Goal: Transaction & Acquisition: Book appointment/travel/reservation

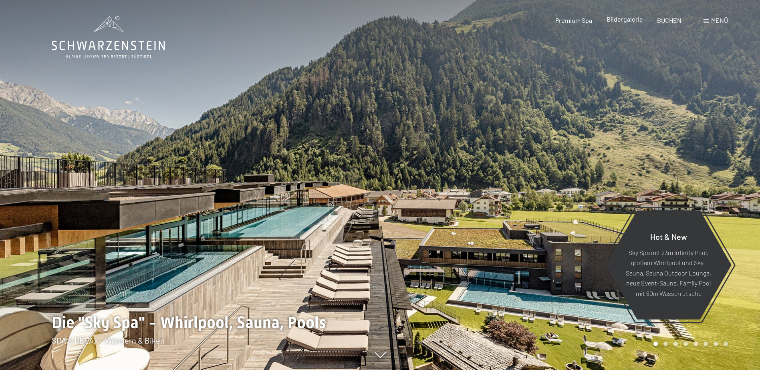
click at [626, 22] on span "Bildergalerie" at bounding box center [625, 19] width 36 height 8
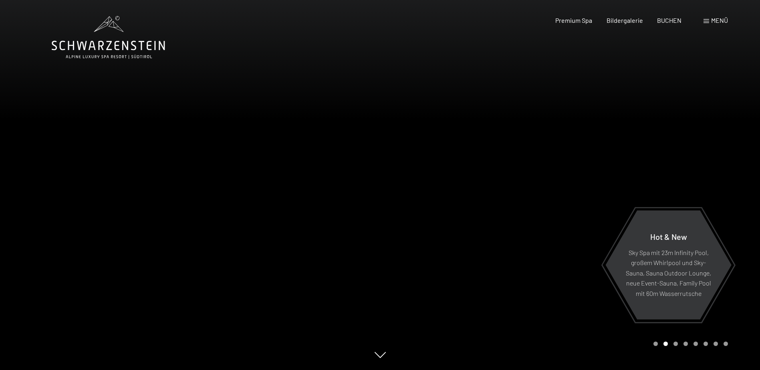
click at [725, 22] on span "Menü" at bounding box center [719, 20] width 17 height 8
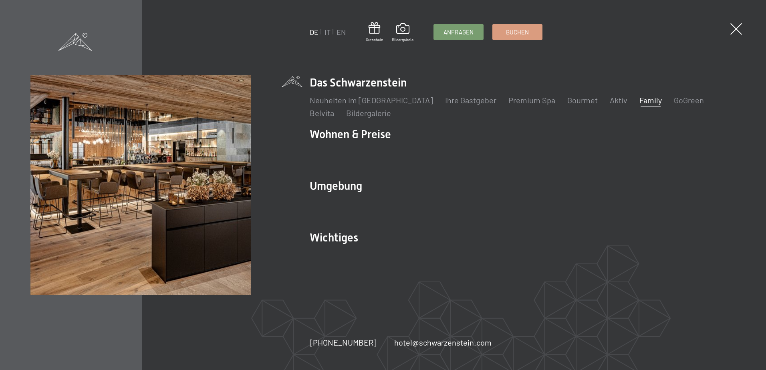
click at [639, 100] on link "Family" at bounding box center [650, 100] width 22 height 10
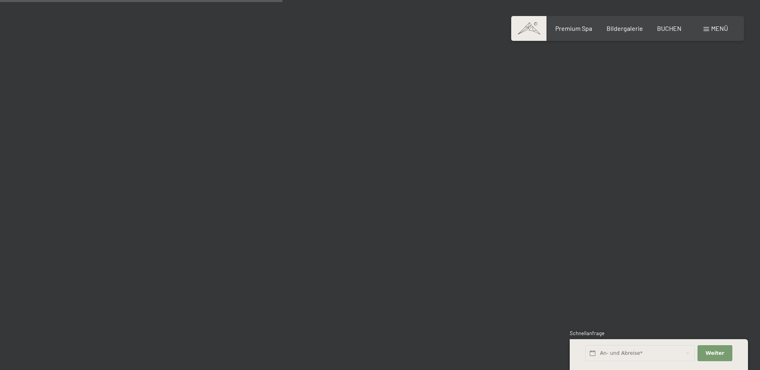
scroll to position [3966, 0]
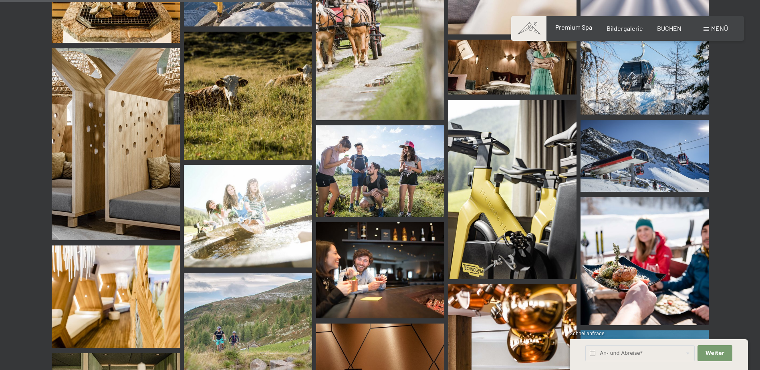
click at [578, 29] on span "Premium Spa" at bounding box center [573, 27] width 37 height 8
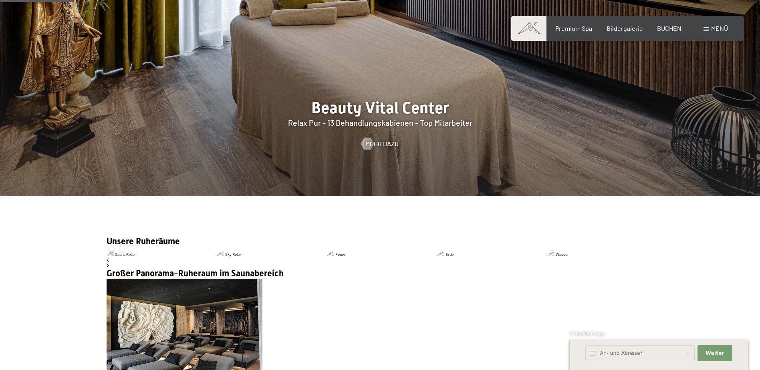
drag, startPoint x: 376, startPoint y: 201, endPoint x: 373, endPoint y: 204, distance: 4.3
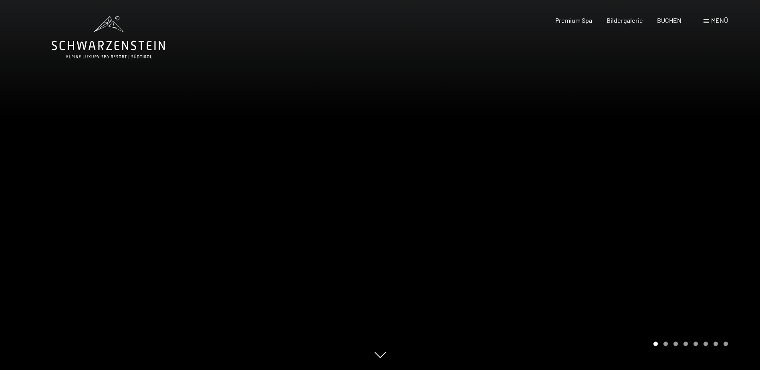
click at [113, 46] on icon at bounding box center [108, 37] width 113 height 43
click at [168, 178] on div at bounding box center [190, 185] width 380 height 370
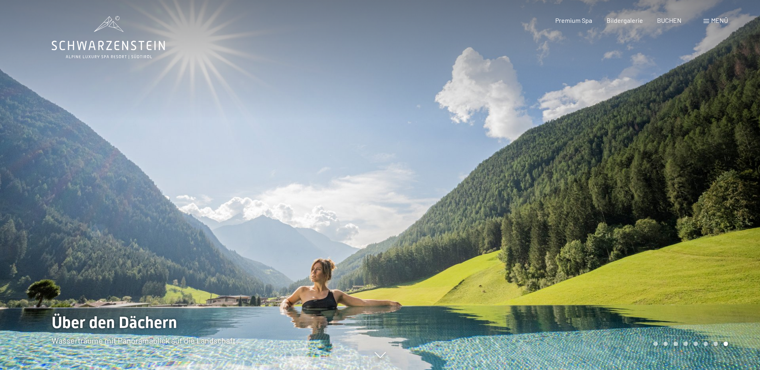
click at [711, 20] on span "Menü" at bounding box center [719, 20] width 17 height 8
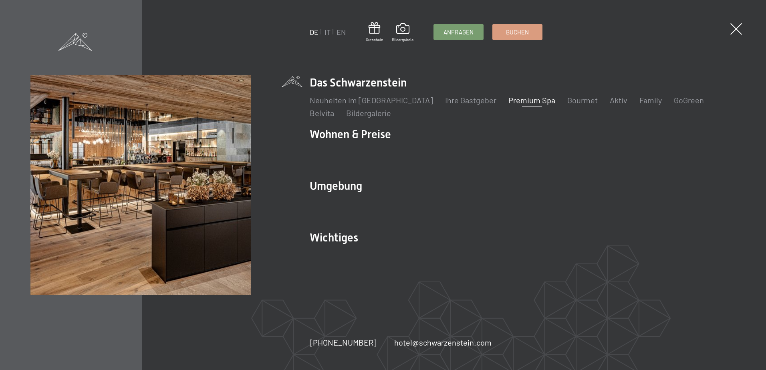
click at [738, 28] on span at bounding box center [736, 29] width 12 height 12
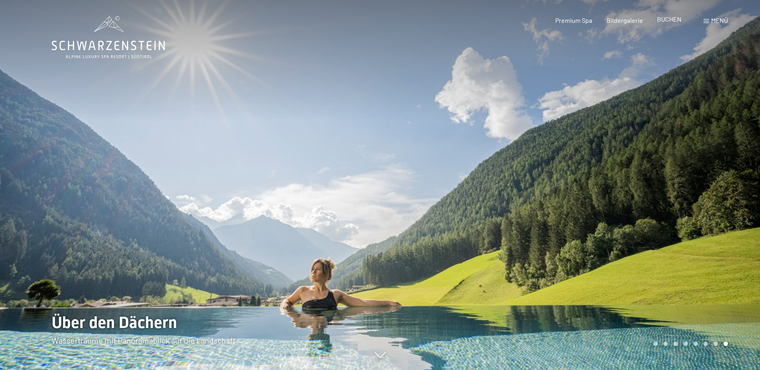
click at [669, 17] on span "BUCHEN" at bounding box center [669, 19] width 24 height 8
click at [672, 20] on span "BUCHEN" at bounding box center [669, 19] width 24 height 8
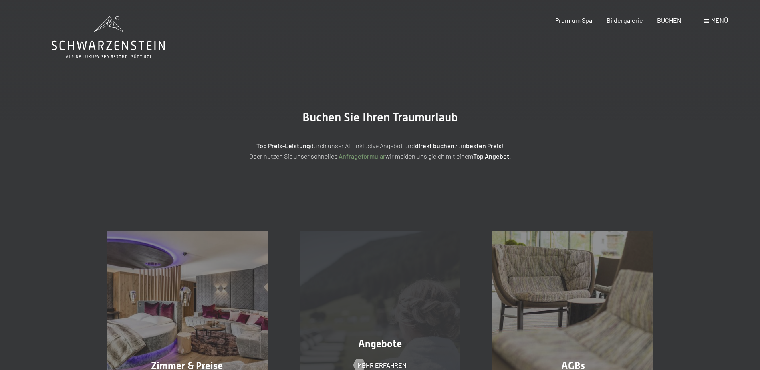
scroll to position [160, 0]
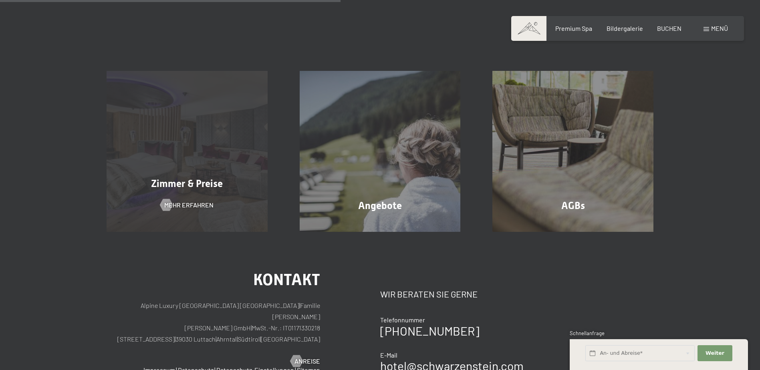
click at [205, 129] on div "Zimmer & Preise Mehr erfahren" at bounding box center [187, 151] width 193 height 161
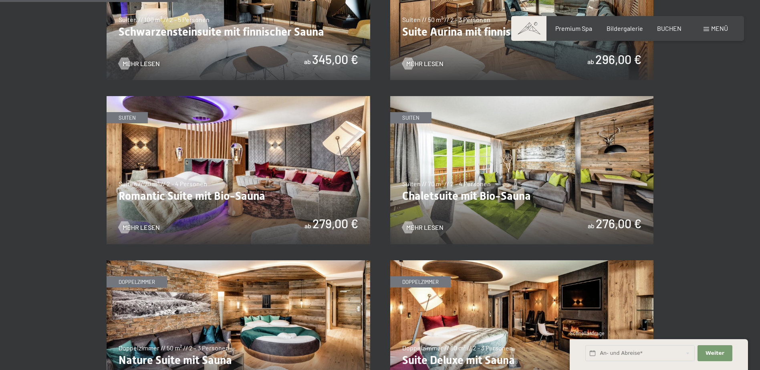
scroll to position [681, 0]
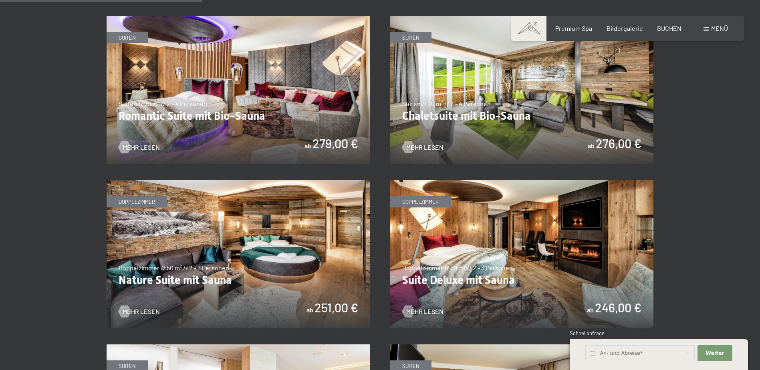
click at [526, 234] on img at bounding box center [522, 254] width 264 height 148
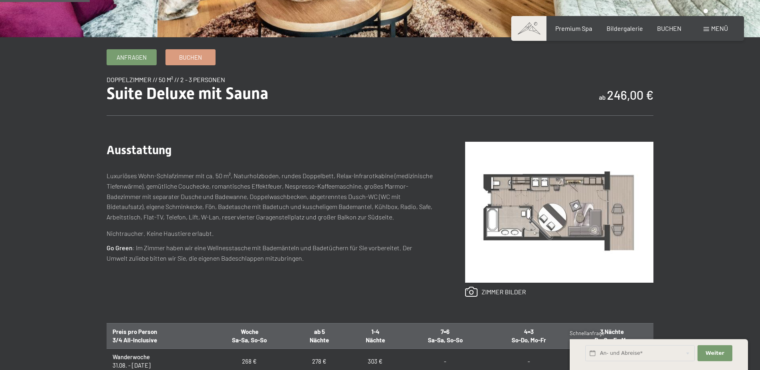
scroll to position [280, 0]
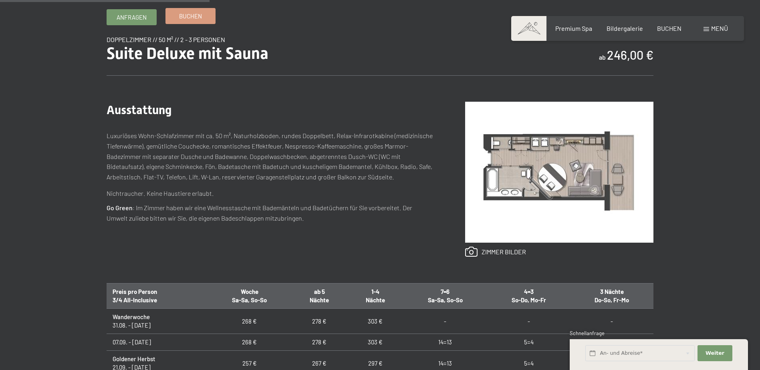
click at [193, 19] on span "Buchen" at bounding box center [190, 16] width 23 height 8
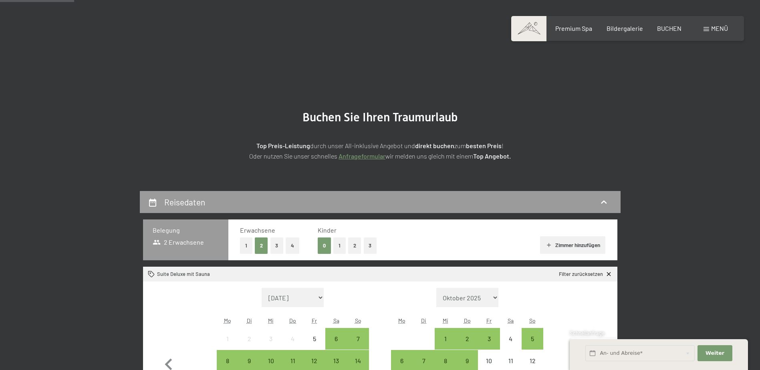
scroll to position [80, 0]
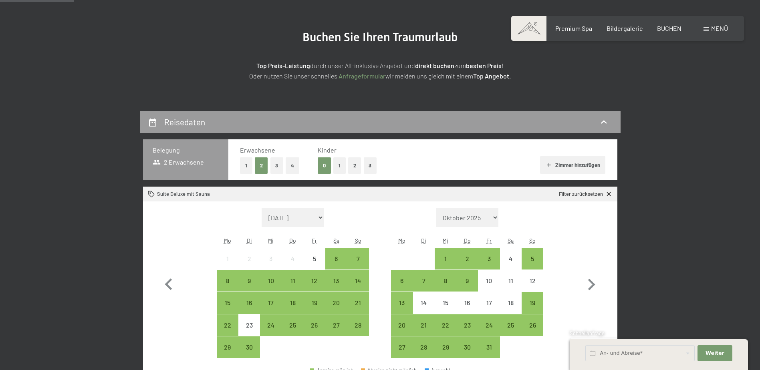
click at [350, 168] on button "2" at bounding box center [354, 165] width 13 height 16
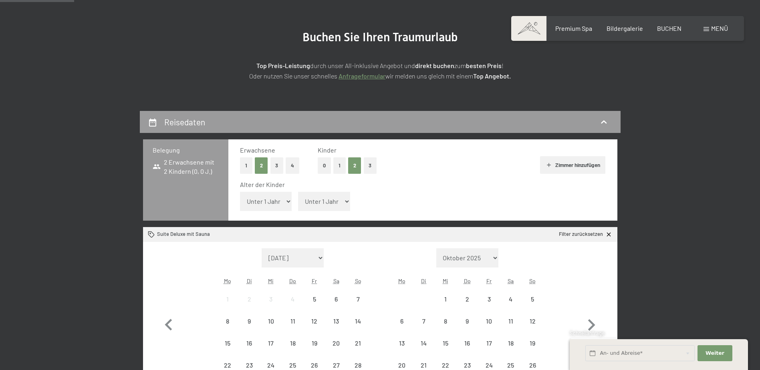
click at [280, 201] on select "Unter 1 Jahr 1 Jahr 2 Jahre 3 Jahre 4 Jahre 5 Jahre 6 Jahre 7 Jahre 8 Jahre 9 J…" at bounding box center [266, 201] width 52 height 19
select select "4"
click at [240, 192] on select "Unter 1 Jahr 1 Jahr 2 Jahre 3 Jahre 4 Jahre 5 Jahre 6 Jahre 7 Jahre 8 Jahre 9 J…" at bounding box center [266, 201] width 52 height 19
click at [322, 199] on select "Unter 1 Jahr 1 Jahr 2 Jahre 3 Jahre 4 Jahre 5 Jahre 6 Jahre 7 Jahre 8 Jahre 9 J…" at bounding box center [324, 201] width 52 height 19
select select "7"
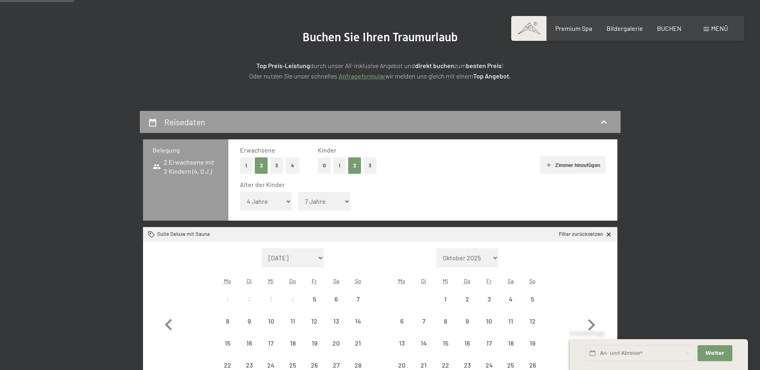
click at [298, 192] on select "Unter 1 Jahr 1 Jahr 2 Jahre 3 Jahre 4 Jahre 5 Jahre 6 Jahre 7 Jahre 8 Jahre 9 J…" at bounding box center [324, 201] width 52 height 19
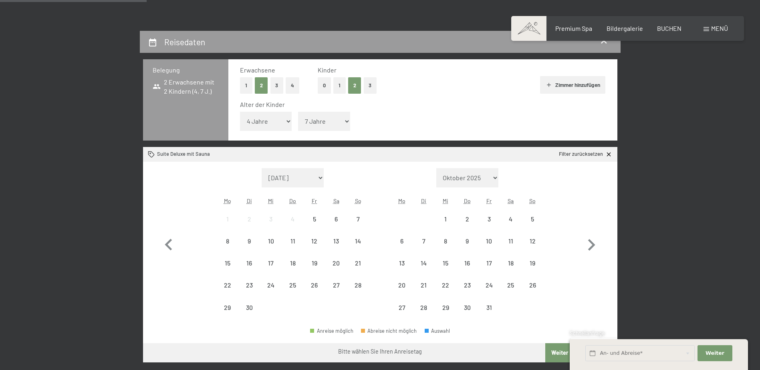
scroll to position [200, 0]
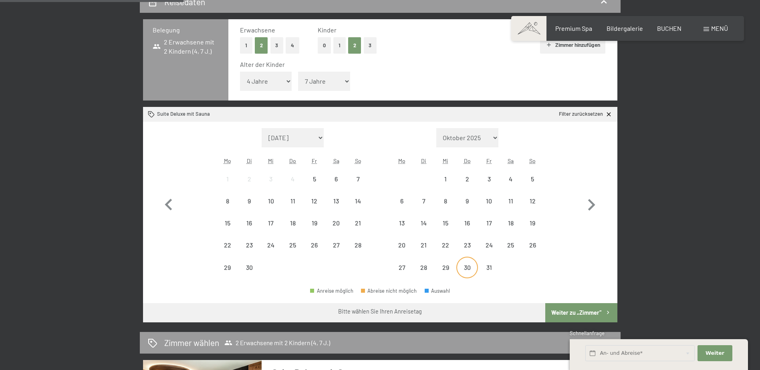
click at [465, 269] on div "30" at bounding box center [467, 274] width 20 height 20
click at [590, 204] on icon "button" at bounding box center [591, 204] width 23 height 23
select select "2025-10-01"
select select "2025-11-01"
select select "2025-10-01"
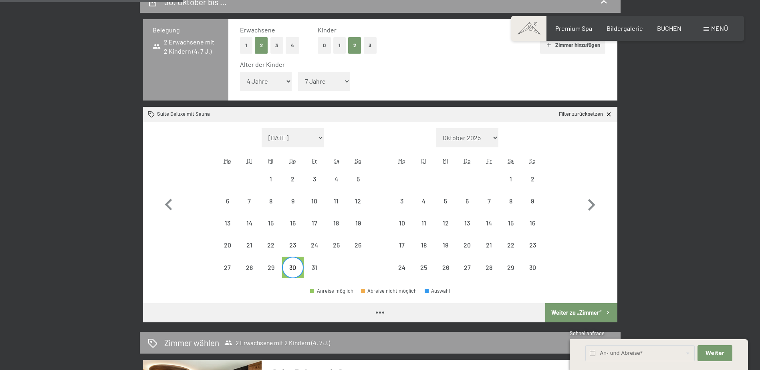
select select "2025-11-01"
click at [534, 178] on div "2" at bounding box center [532, 186] width 20 height 20
select select "2025-10-01"
select select "2025-11-01"
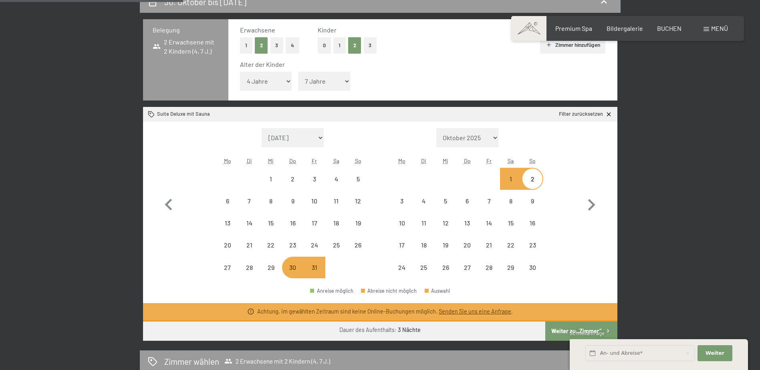
scroll to position [0, 0]
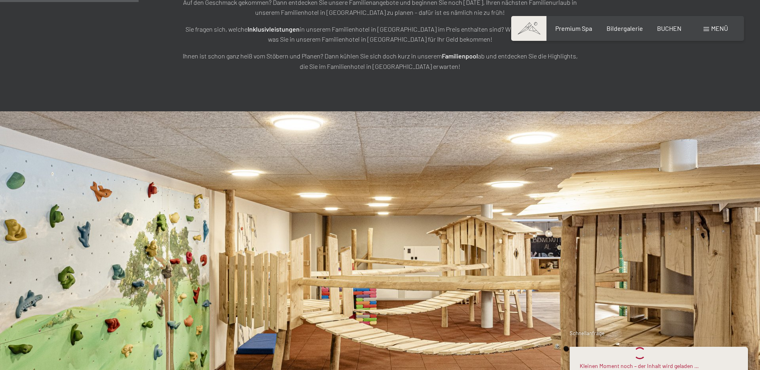
scroll to position [1522, 0]
